Goal: Information Seeking & Learning: Learn about a topic

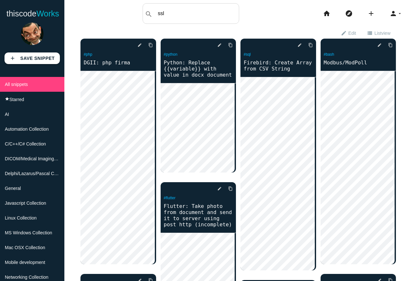
type input "ssl"
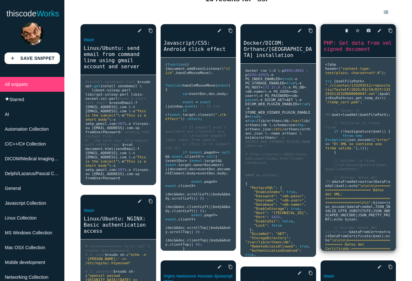
scroll to position [166, 0]
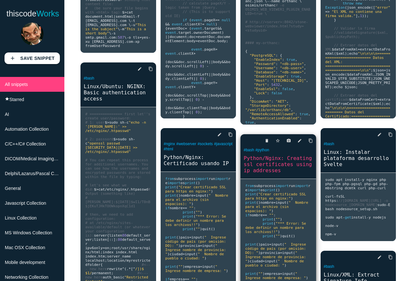
click at [270, 165] on link "Python/Nginx: Creating ssl certificates using ip addresses" at bounding box center [278, 164] width 76 height 20
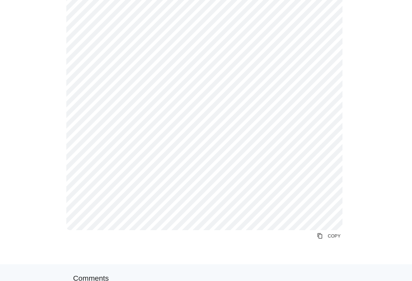
scroll to position [705, 0]
click at [326, 239] on link "content_copy COPY" at bounding box center [329, 238] width 34 height 12
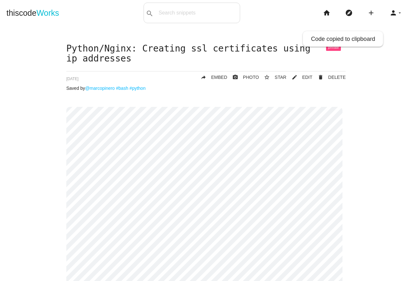
scroll to position [0, 0]
